Goal: Task Accomplishment & Management: Manage account settings

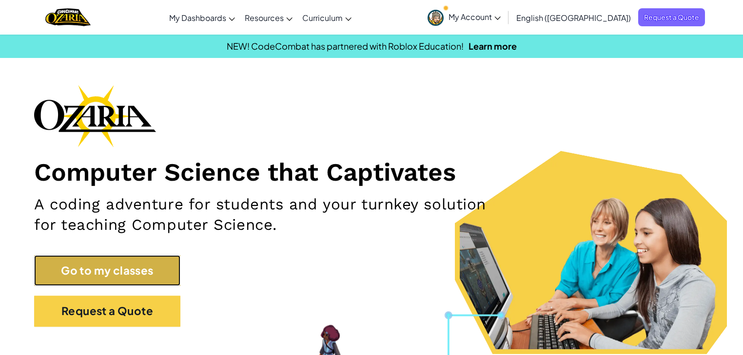
click at [85, 273] on link "Go to my classes" at bounding box center [107, 270] width 146 height 31
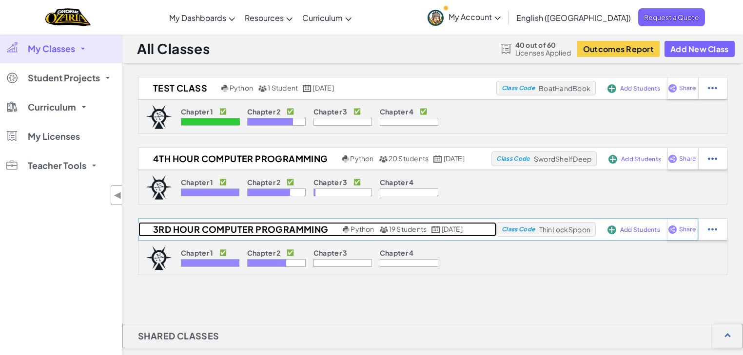
click at [230, 229] on h2 "3rd Hour Computer Programming" at bounding box center [239, 229] width 202 height 15
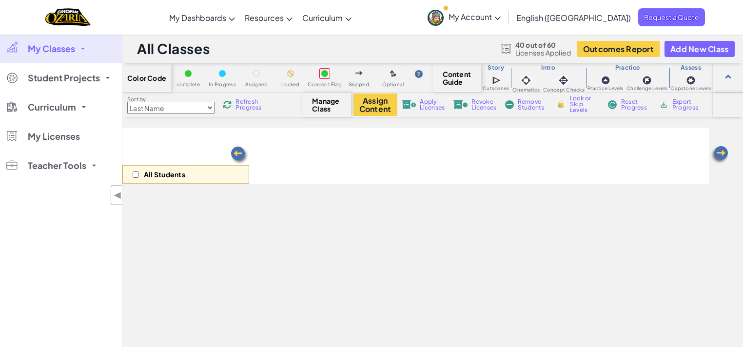
select select "5d8a57abe8919b28d5113af1"
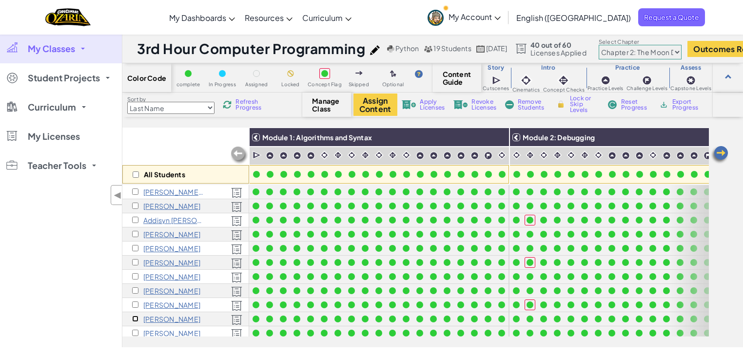
click at [136, 317] on input "checkbox" at bounding box center [135, 319] width 6 height 6
click at [724, 155] on img at bounding box center [719, 154] width 19 height 19
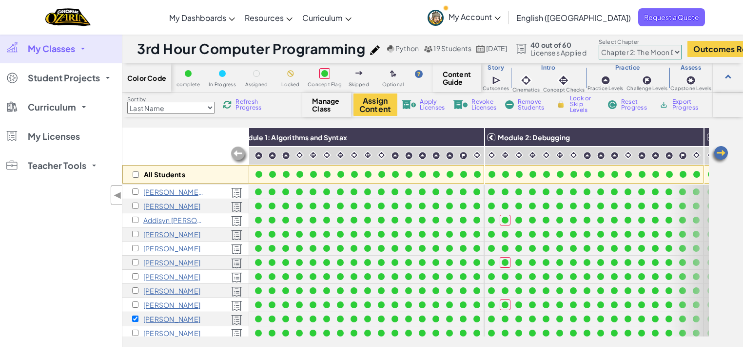
click at [724, 155] on img at bounding box center [719, 154] width 19 height 19
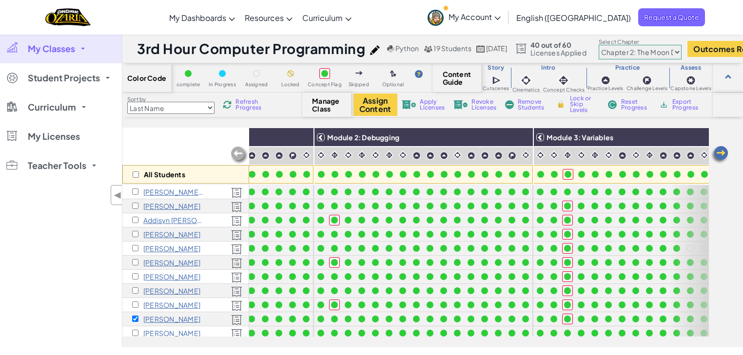
click at [724, 155] on img at bounding box center [719, 154] width 19 height 19
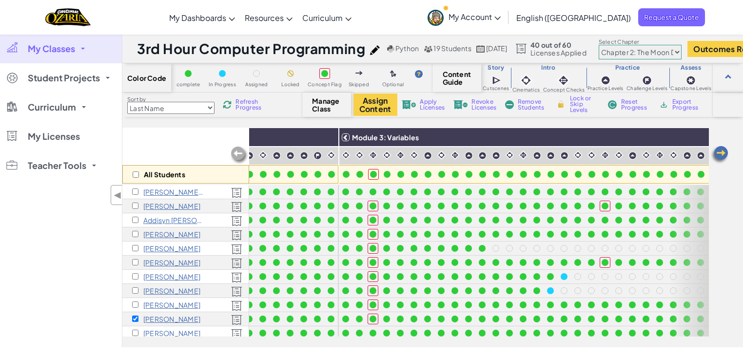
click at [724, 155] on img at bounding box center [719, 154] width 19 height 19
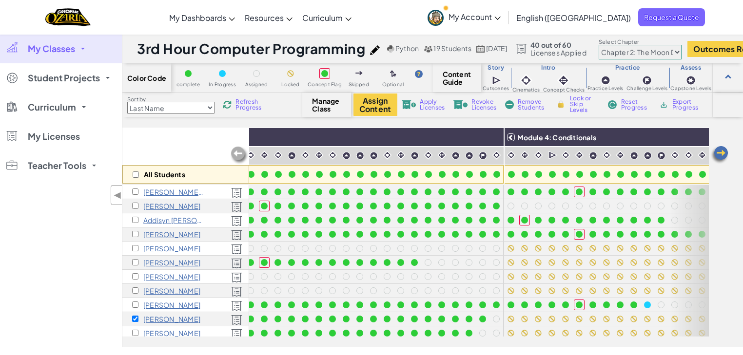
click at [724, 155] on img at bounding box center [719, 154] width 19 height 19
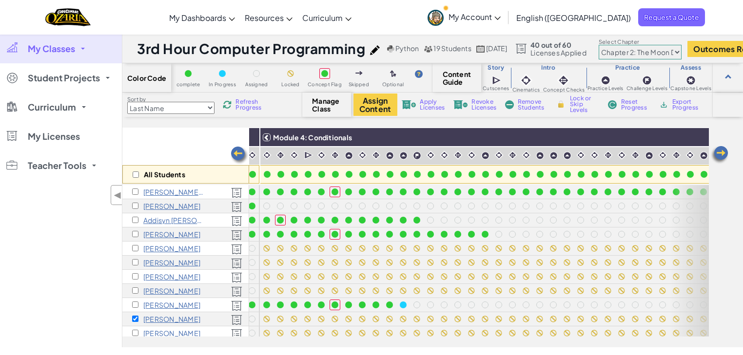
click at [721, 148] on img at bounding box center [719, 154] width 19 height 19
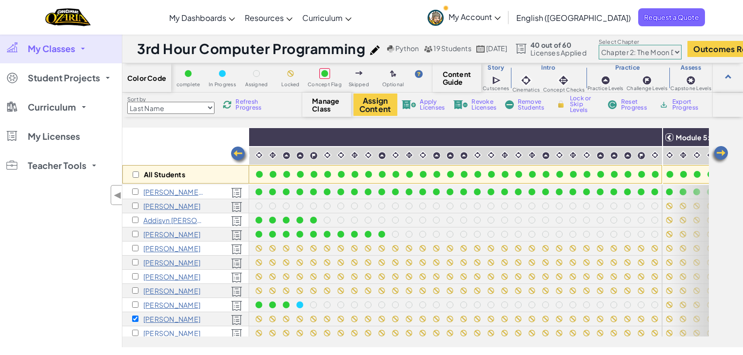
scroll to position [0, 1146]
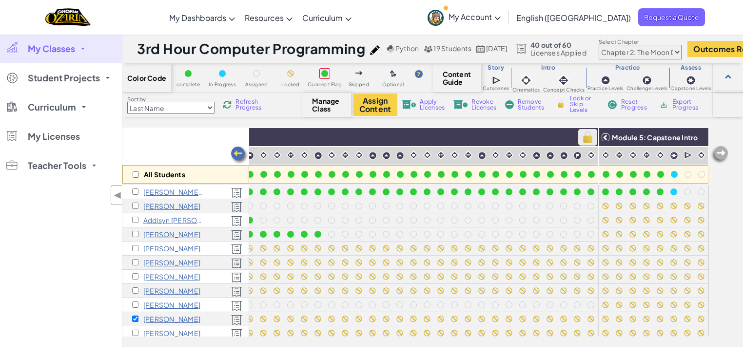
click at [579, 138] on img at bounding box center [587, 137] width 17 height 15
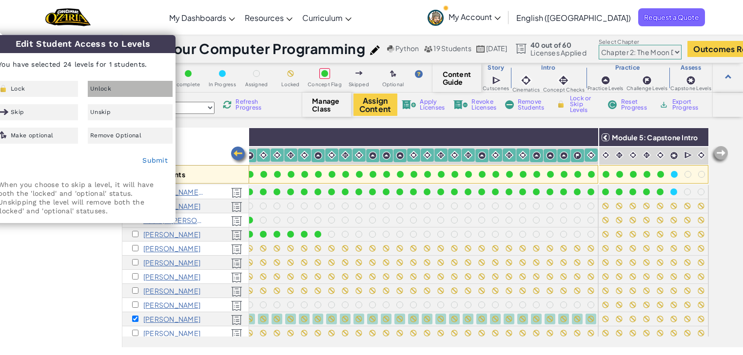
click at [105, 87] on span "Unlock" at bounding box center [100, 89] width 21 height 6
click at [149, 162] on link "Submit" at bounding box center [154, 160] width 25 height 8
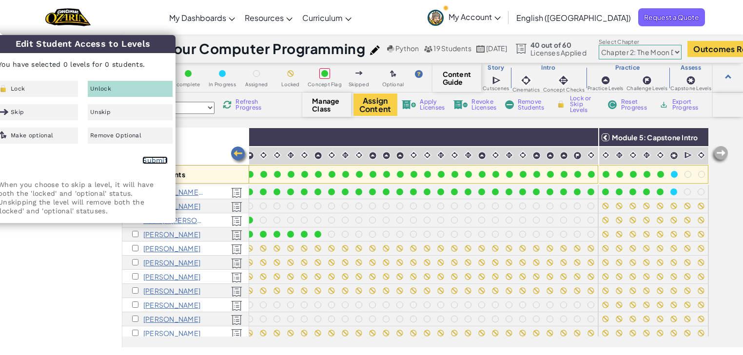
checkbox input "false"
click at [97, 294] on div "My Classes All Classes Test Class 4th Hour Computer Programming 3rd Hour Comput…" at bounding box center [61, 190] width 122 height 313
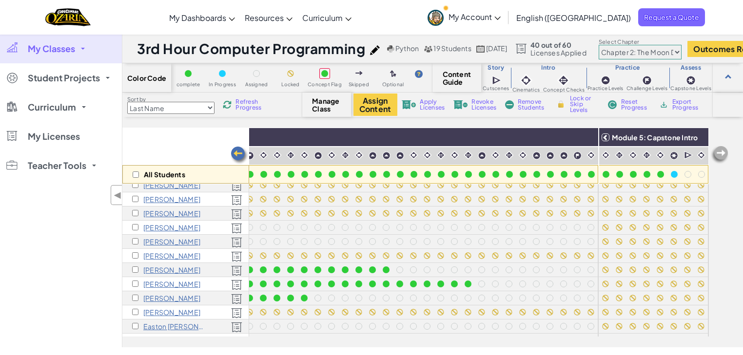
scroll to position [78, 1146]
click at [137, 284] on input "checkbox" at bounding box center [135, 283] width 6 height 6
click at [695, 136] on img at bounding box center [697, 137] width 17 height 15
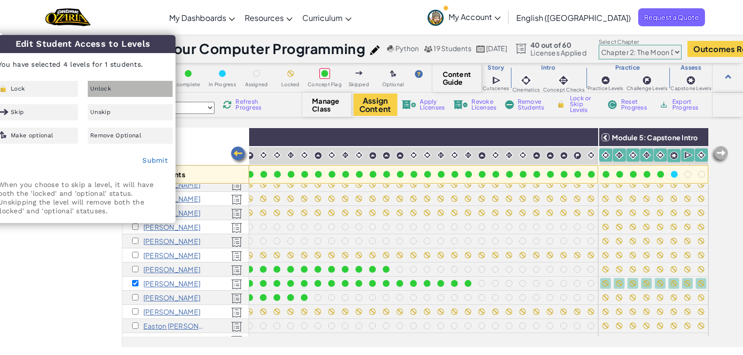
click at [103, 92] on div "Unlock" at bounding box center [130, 89] width 85 height 16
click at [156, 158] on link "Submit" at bounding box center [154, 160] width 25 height 8
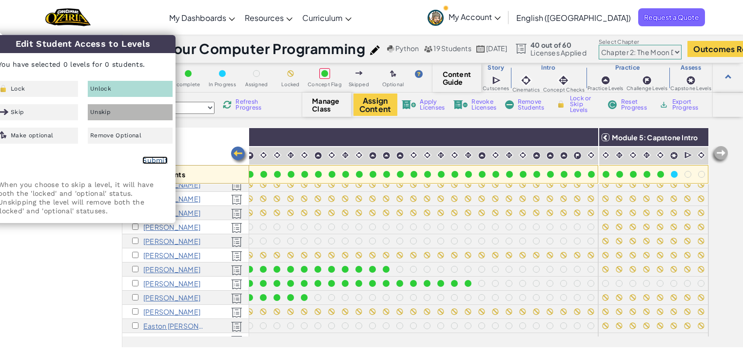
checkbox input "false"
click at [68, 265] on div "My Classes All Classes Test Class 4th Hour Computer Programming 3rd Hour Comput…" at bounding box center [61, 190] width 122 height 313
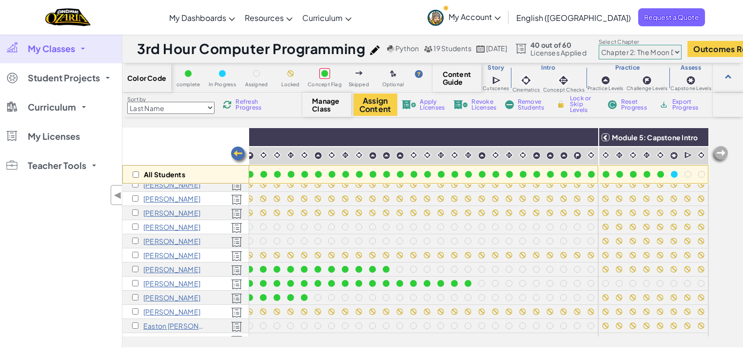
click at [81, 52] on link "My Classes" at bounding box center [61, 48] width 122 height 29
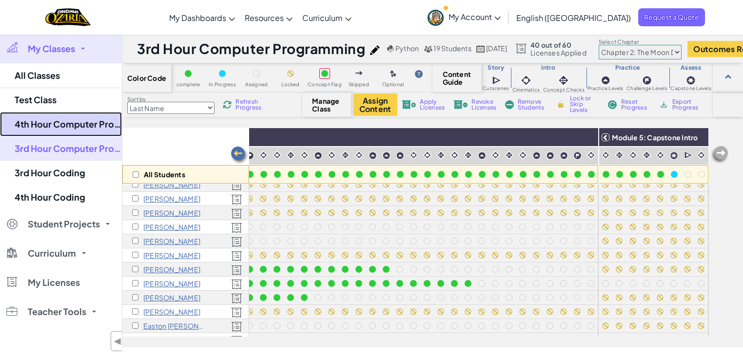
click at [77, 130] on link "4th Hour Computer Programming" at bounding box center [61, 124] width 122 height 24
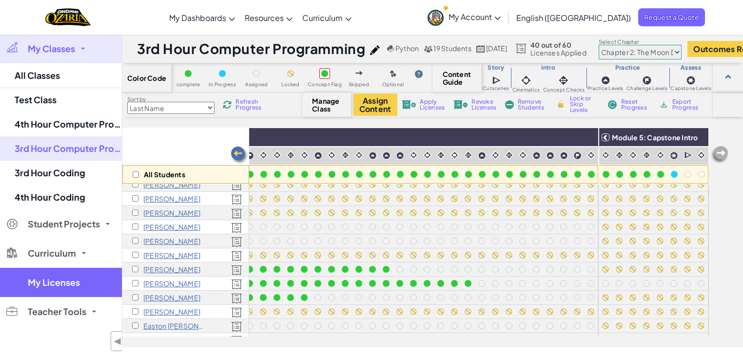
select select "5d8a57abe8919b28d5113af1"
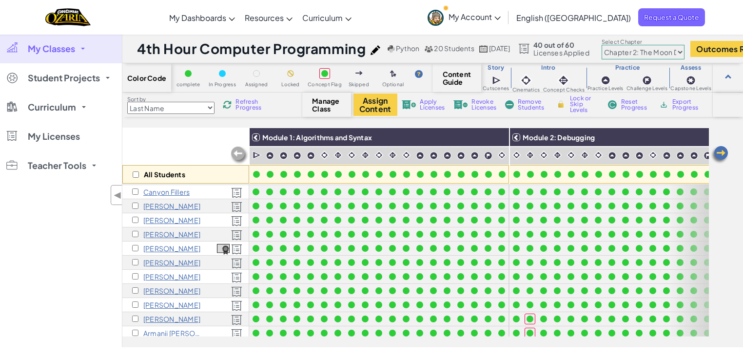
scroll to position [78, 0]
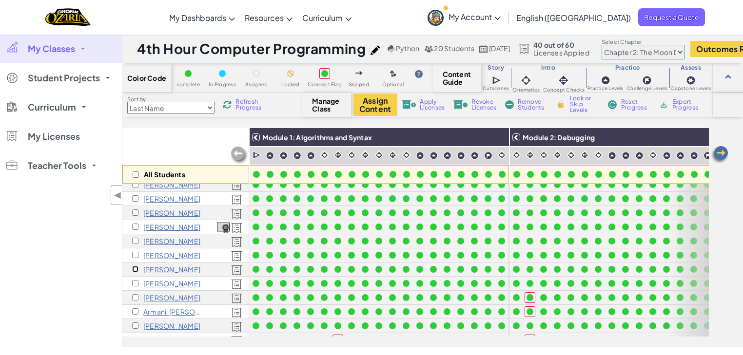
click at [134, 270] on input "checkbox" at bounding box center [135, 269] width 6 height 6
checkbox input "true"
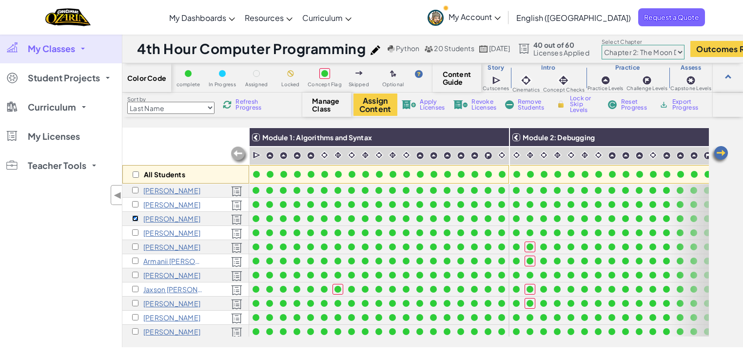
scroll to position [136, 0]
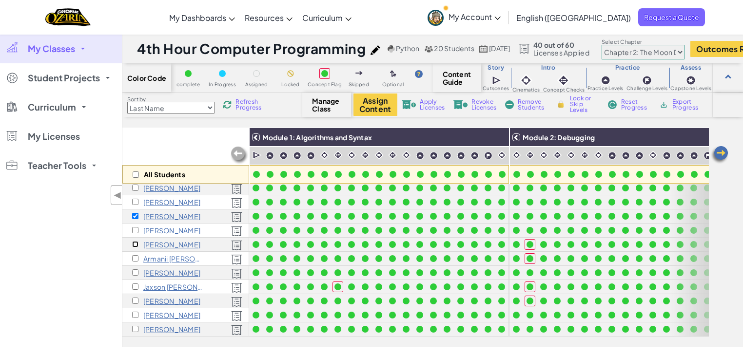
click at [135, 241] on input "checkbox" at bounding box center [135, 244] width 6 height 6
checkbox input "true"
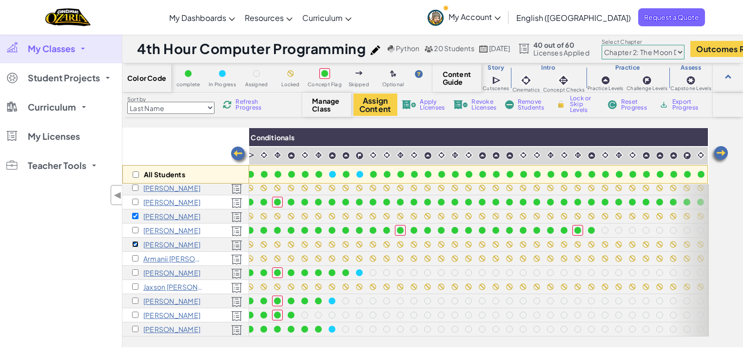
scroll to position [136, 1138]
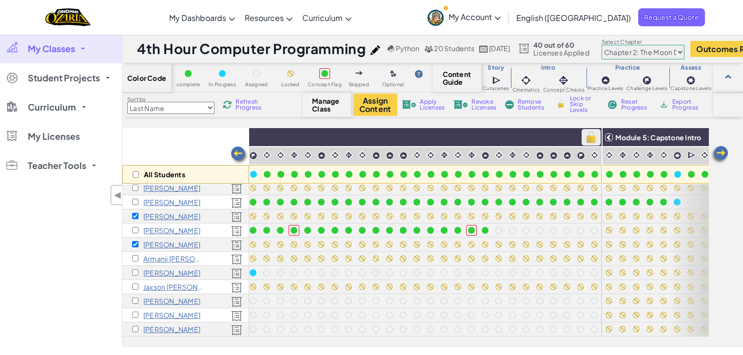
click at [593, 136] on img at bounding box center [590, 137] width 17 height 15
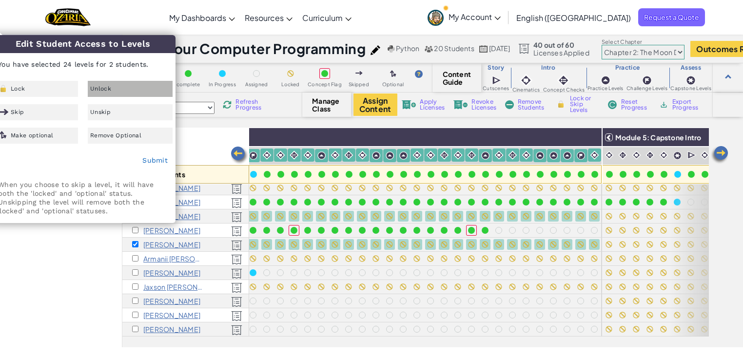
click at [131, 89] on div "Unlock" at bounding box center [130, 89] width 85 height 16
click at [150, 162] on link "Submit" at bounding box center [154, 160] width 25 height 8
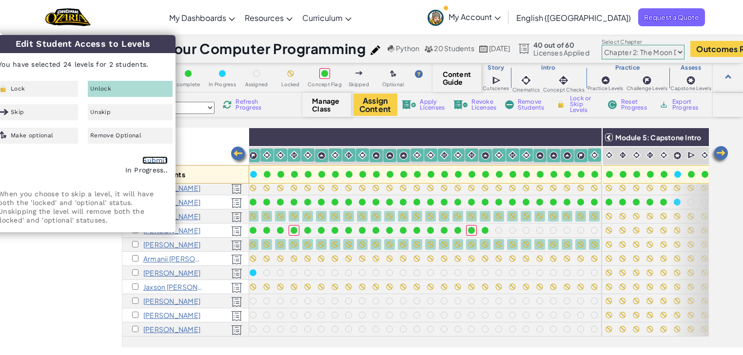
checkbox input "false"
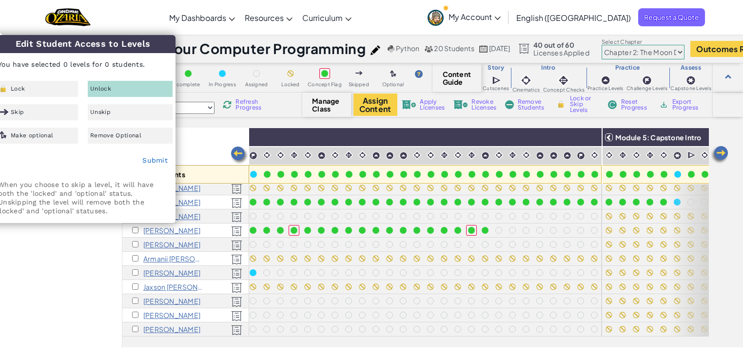
click at [60, 253] on div "My Classes All Classes Test Class 4th Hour Computer Programming 3rd Hour Comput…" at bounding box center [61, 190] width 122 height 313
